Goal: Task Accomplishment & Management: Use online tool/utility

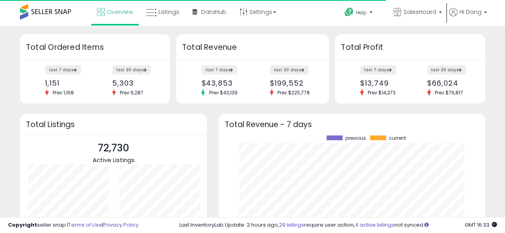
scroll to position [111, 250]
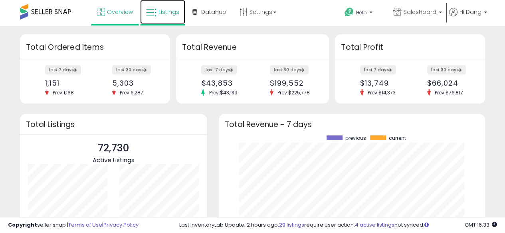
click at [173, 16] on link "Listings" at bounding box center [162, 12] width 45 height 24
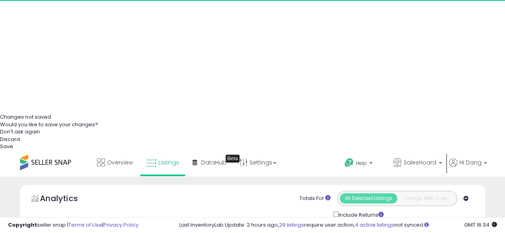
scroll to position [160, 0]
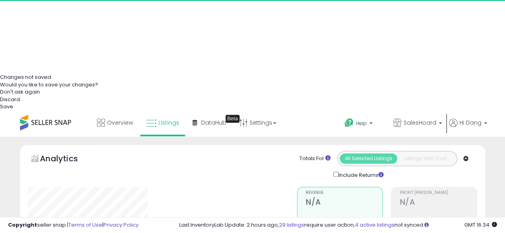
drag, startPoint x: 223, startPoint y: 112, endPoint x: 298, endPoint y: 6, distance: 129.9
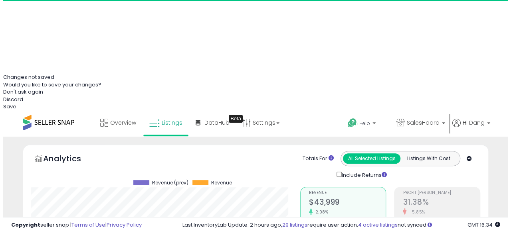
scroll to position [164, 269]
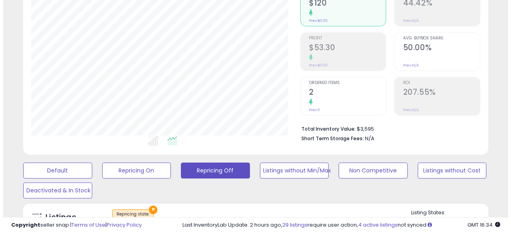
scroll to position [279, 0]
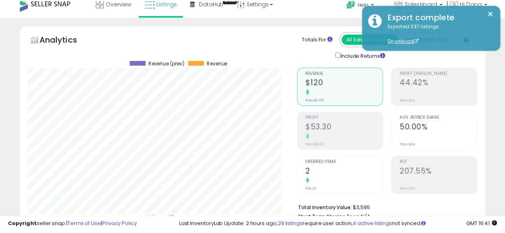
scroll to position [164, 272]
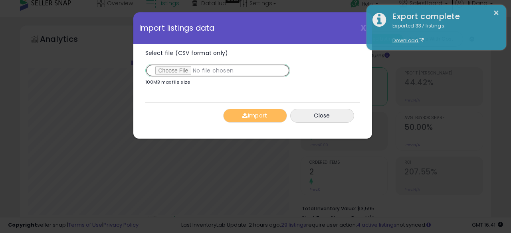
click at [171, 68] on input "Select file (CSV format only)" at bounding box center [217, 71] width 145 height 14
type input "**********"
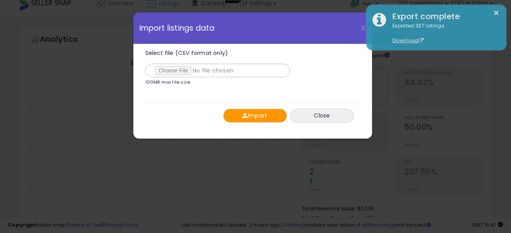
click at [259, 113] on button "Import" at bounding box center [255, 116] width 64 height 14
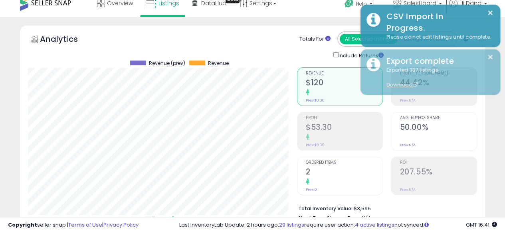
scroll to position [398784, 398678]
